Goal: Task Accomplishment & Management: Use online tool/utility

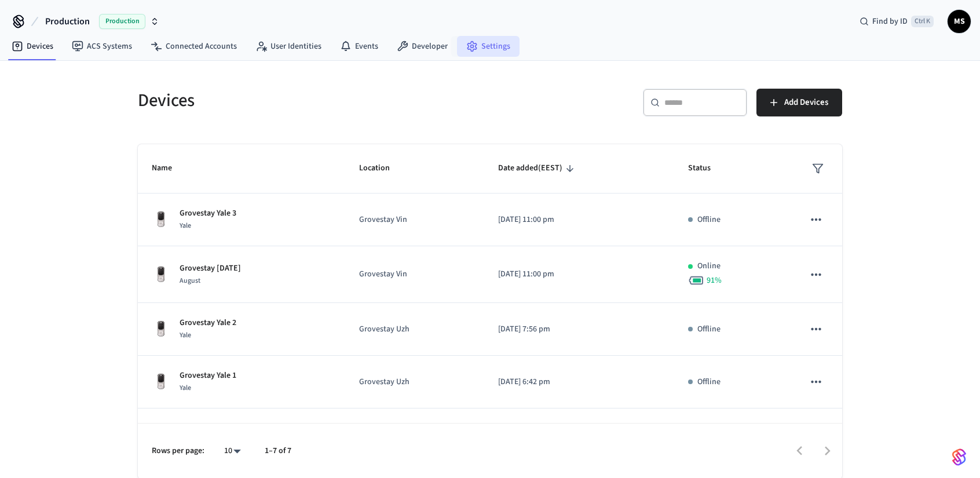
click at [482, 49] on link "Settings" at bounding box center [488, 46] width 63 height 21
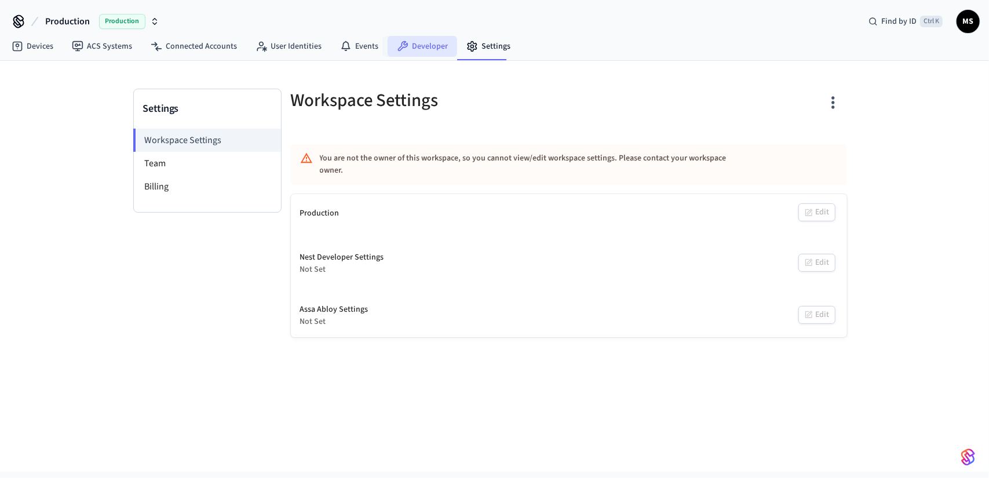
click at [424, 47] on link "Developer" at bounding box center [422, 46] width 70 height 21
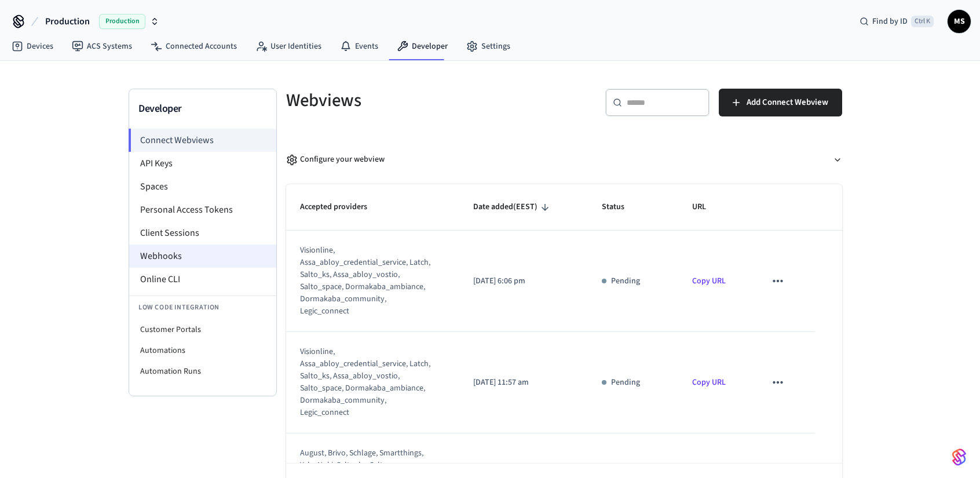
click at [191, 253] on li "Webhooks" at bounding box center [202, 255] width 147 height 23
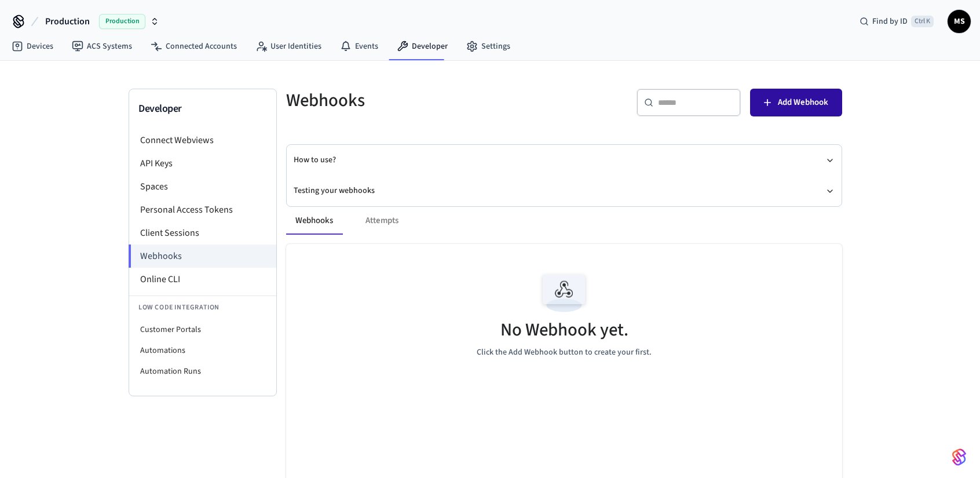
click at [807, 107] on span "Add Webhook" at bounding box center [803, 102] width 50 height 15
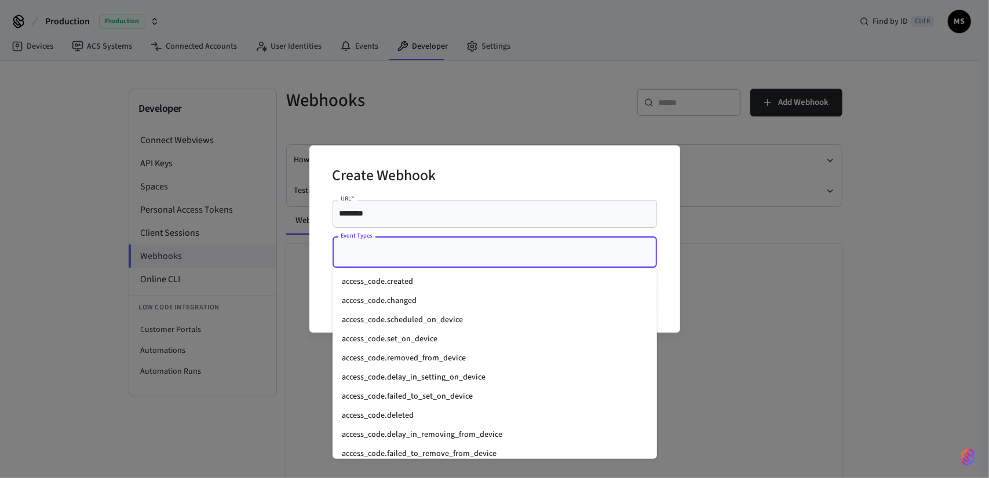
click at [467, 255] on input "Event Types" at bounding box center [486, 252] width 297 height 20
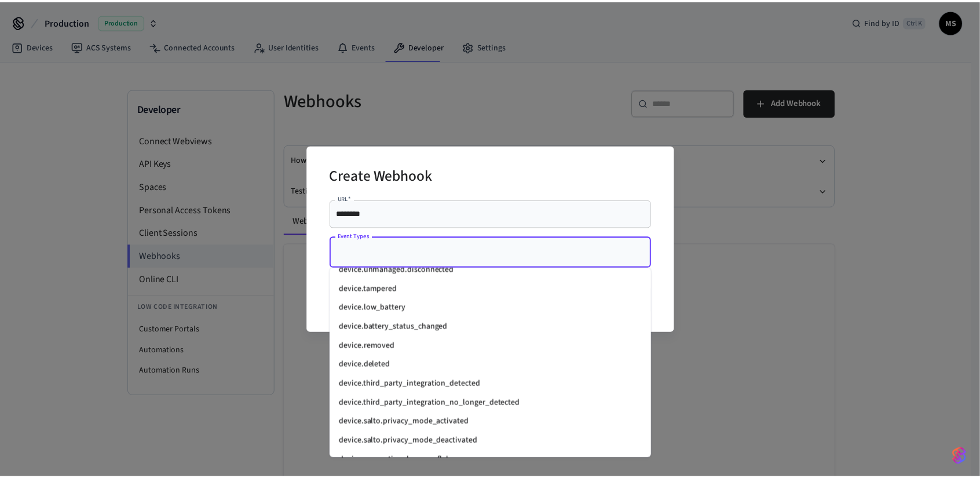
scroll to position [1158, 0]
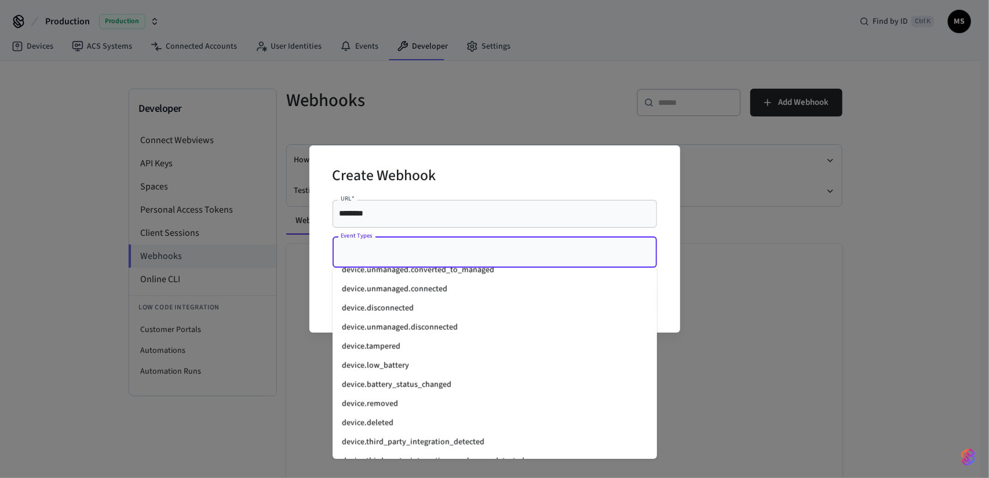
click at [616, 164] on div "Create Webhook" at bounding box center [494, 176] width 324 height 35
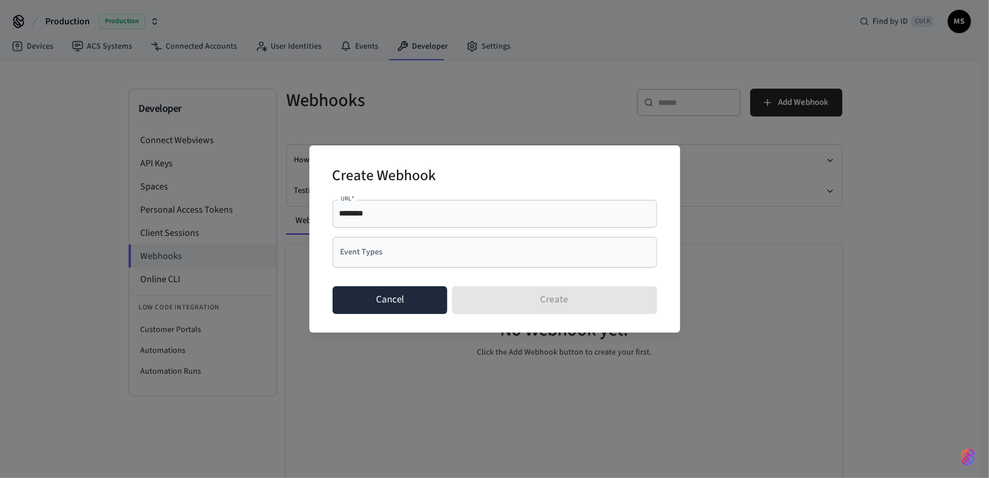
click at [418, 301] on button "Cancel" at bounding box center [389, 300] width 115 height 28
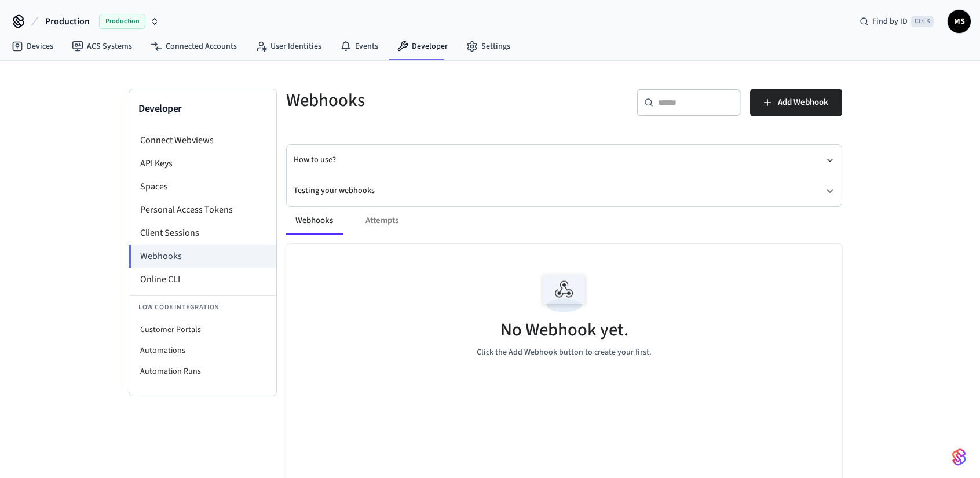
click at [770, 300] on div "No Webhook yet. Click the Add Webhook button to create your first." at bounding box center [564, 313] width 556 height 138
click at [665, 252] on div "No Webhook yet. Click the Add Webhook button to create your first." at bounding box center [564, 313] width 556 height 138
click at [753, 378] on div "No Webhook yet. Click the Add Webhook button to create your first." at bounding box center [564, 313] width 556 height 138
drag, startPoint x: 944, startPoint y: 270, endPoint x: 936, endPoint y: 270, distance: 7.5
click at [943, 270] on div "Developer Connect Webviews API Keys Spaces Personal Access Tokens Client Sessio…" at bounding box center [490, 294] width 980 height 467
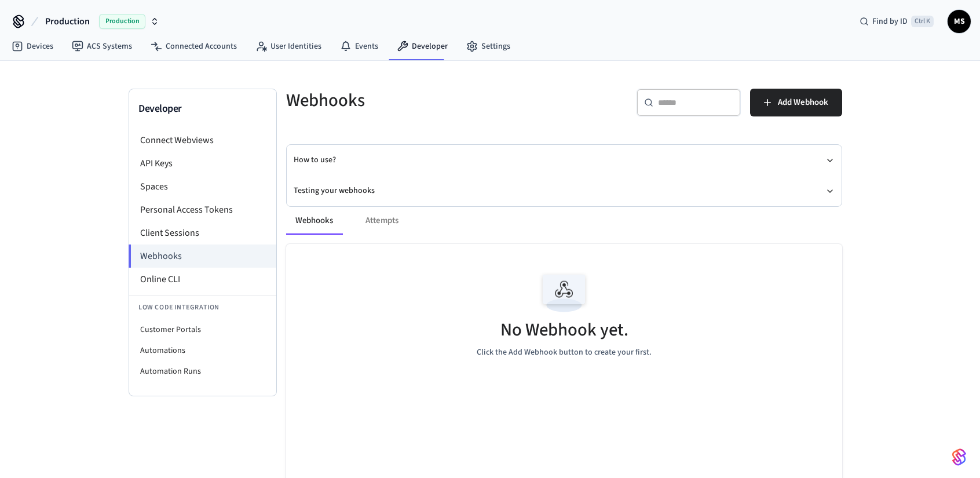
click at [922, 251] on div "Developer Connect Webviews API Keys Spaces Personal Access Tokens Client Sessio…" at bounding box center [490, 294] width 980 height 467
